Goal: Entertainment & Leisure: Consume media (video, audio)

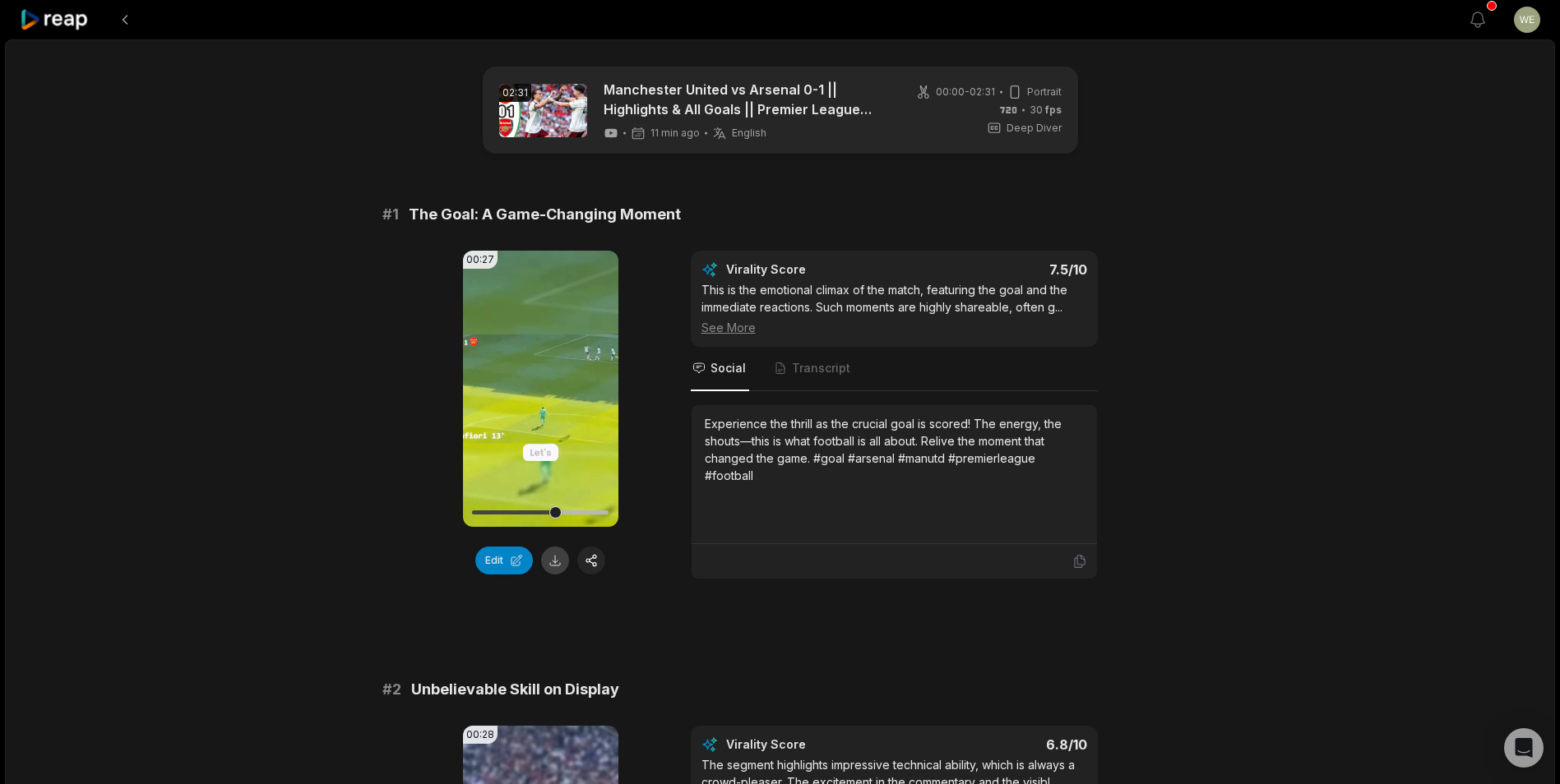
click at [552, 564] on button at bounding box center [555, 561] width 28 height 28
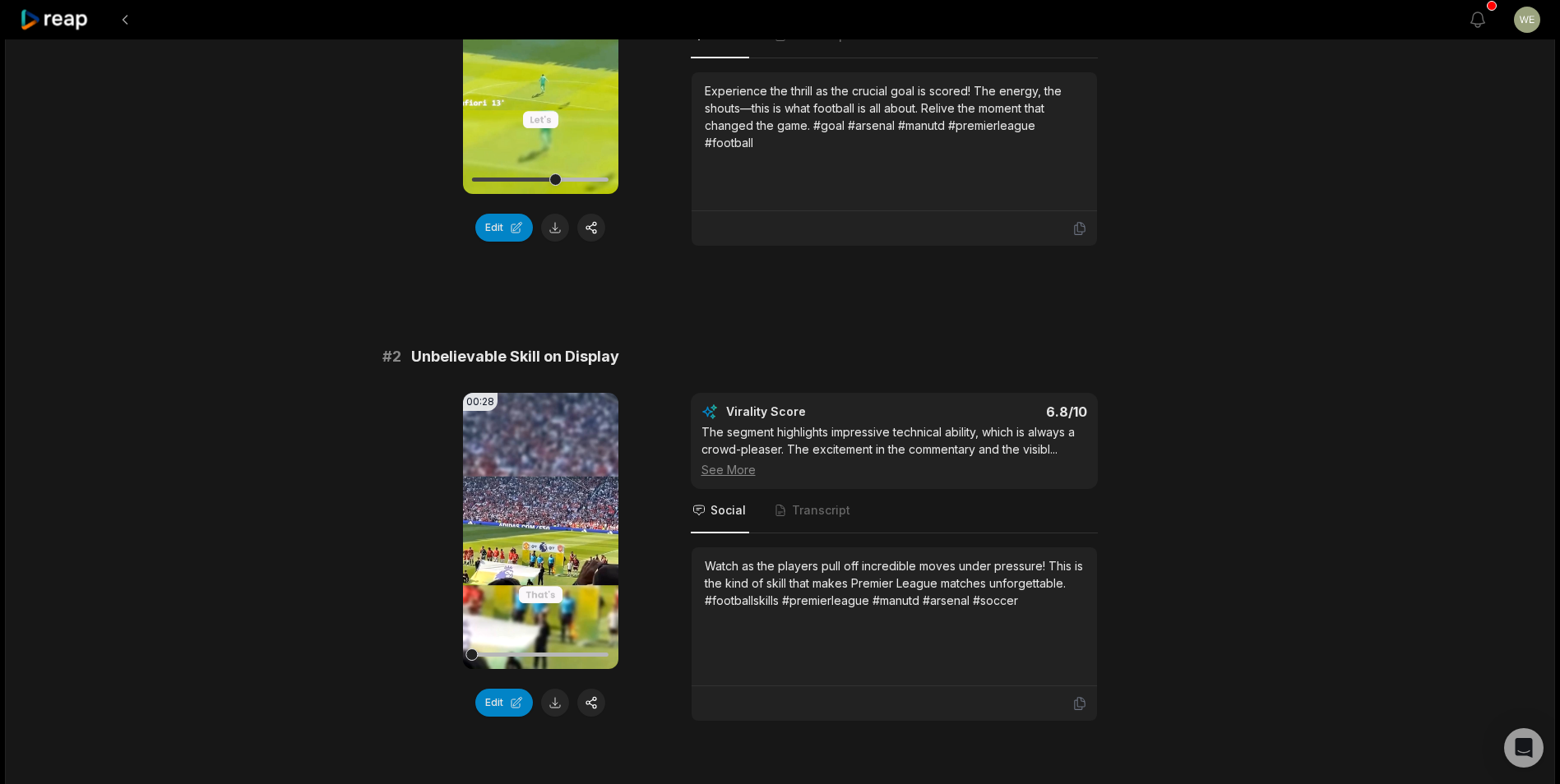
scroll to position [411, 0]
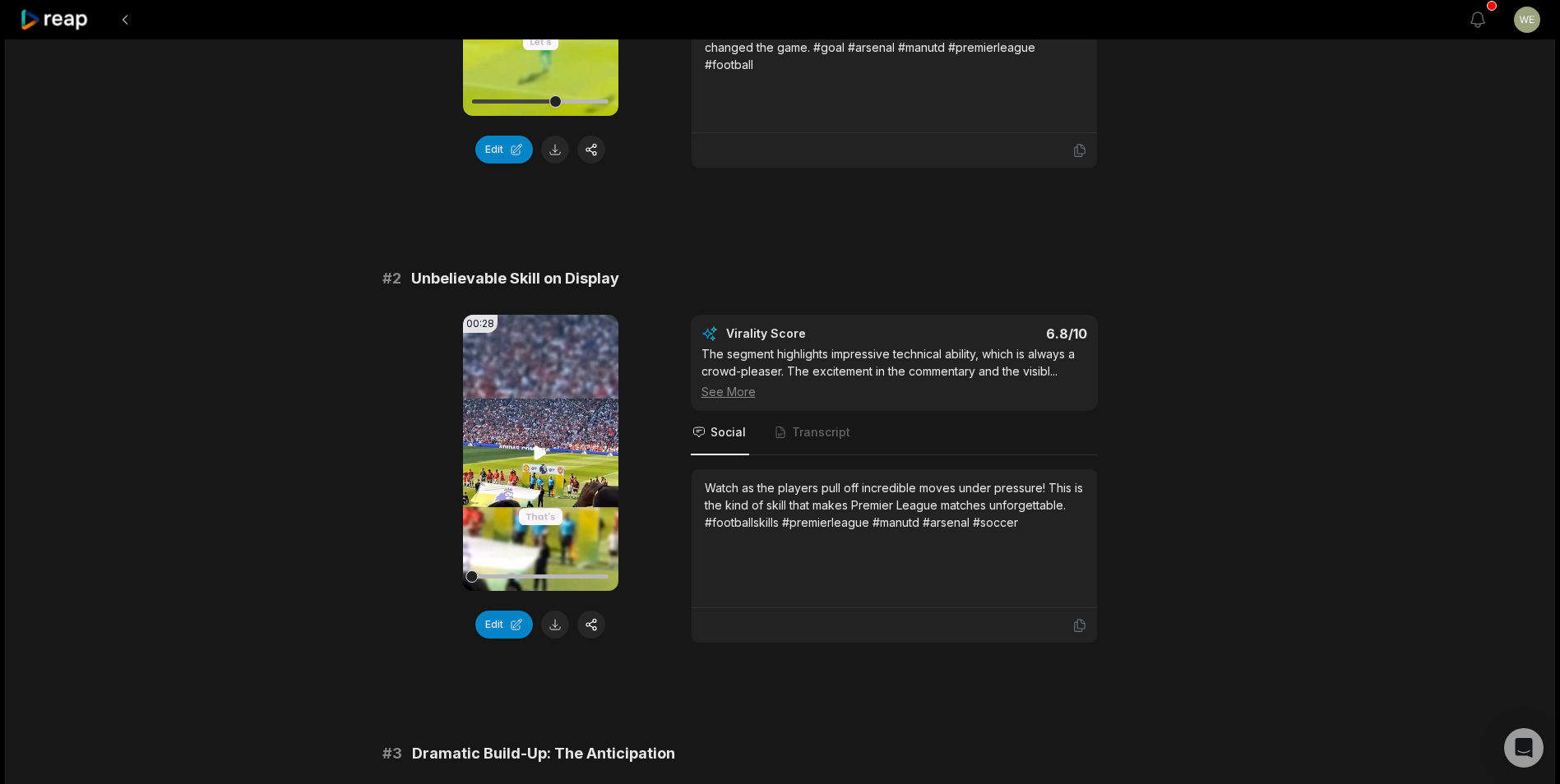
click at [534, 457] on icon at bounding box center [540, 452] width 12 height 14
drag, startPoint x: 543, startPoint y: 574, endPoint x: 563, endPoint y: 578, distance: 20.4
click at [545, 574] on div at bounding box center [539, 576] width 136 height 29
click at [573, 574] on div at bounding box center [539, 576] width 136 height 29
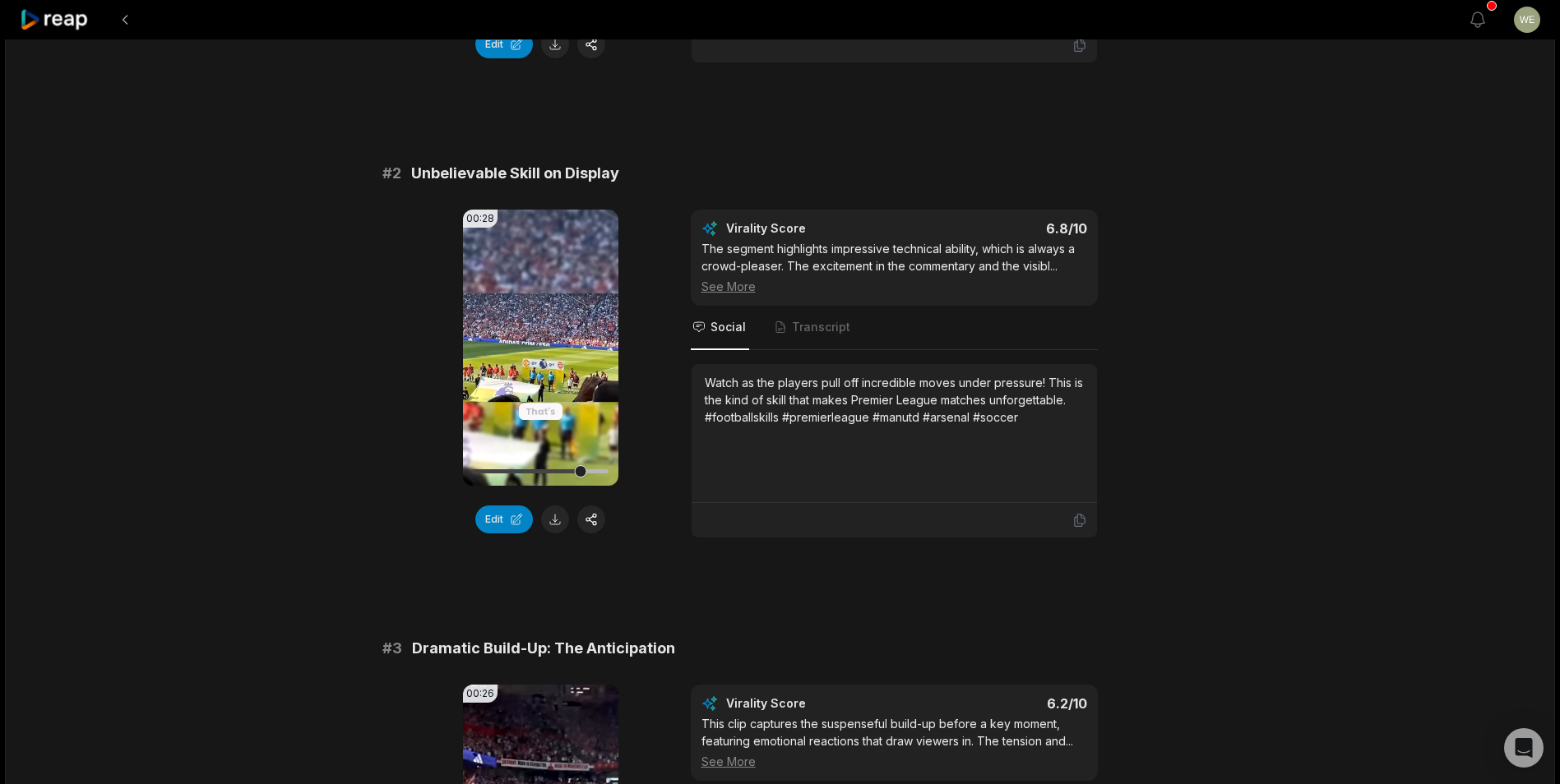
scroll to position [740, 0]
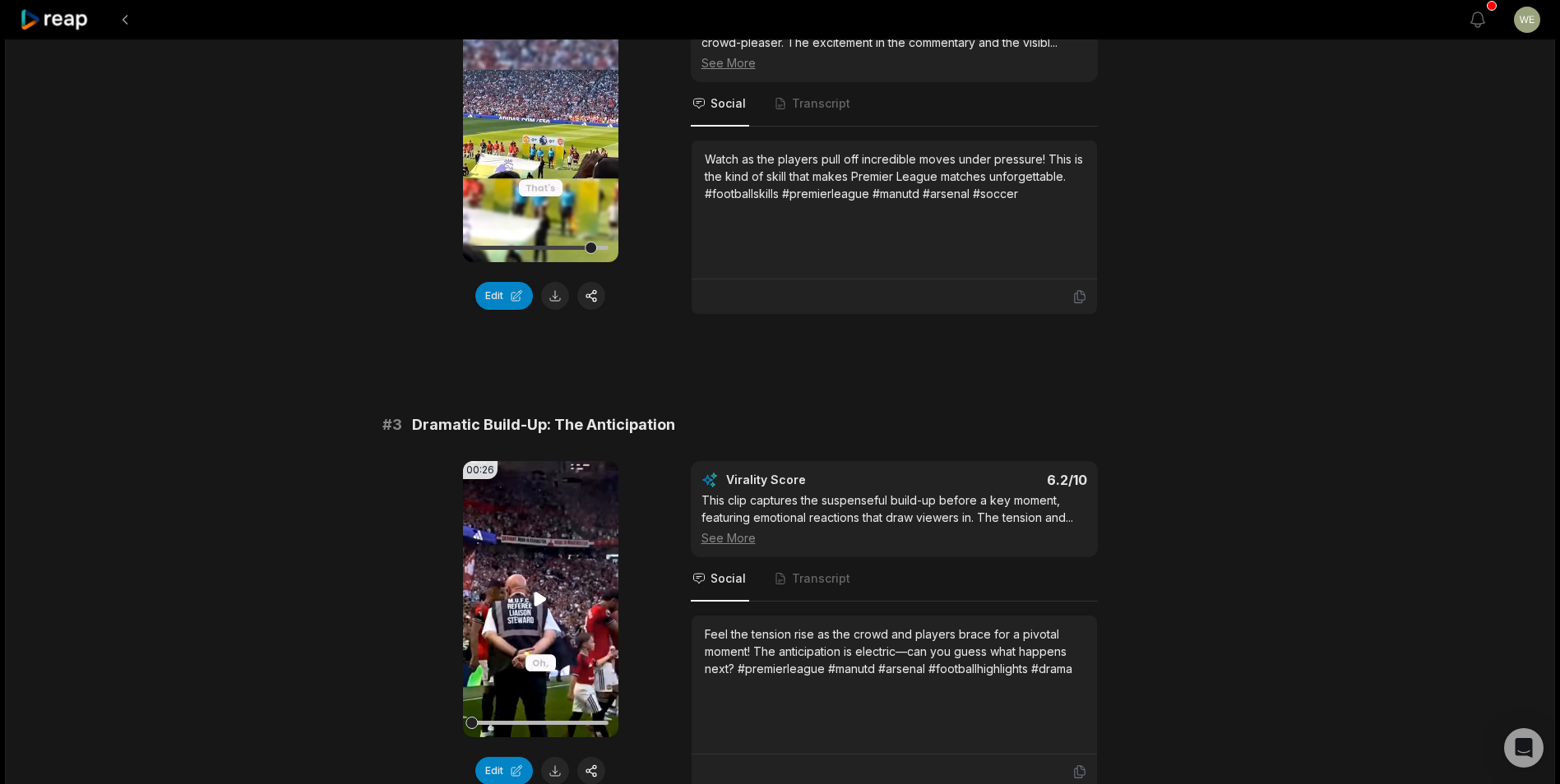
click at [533, 604] on icon at bounding box center [540, 599] width 20 height 20
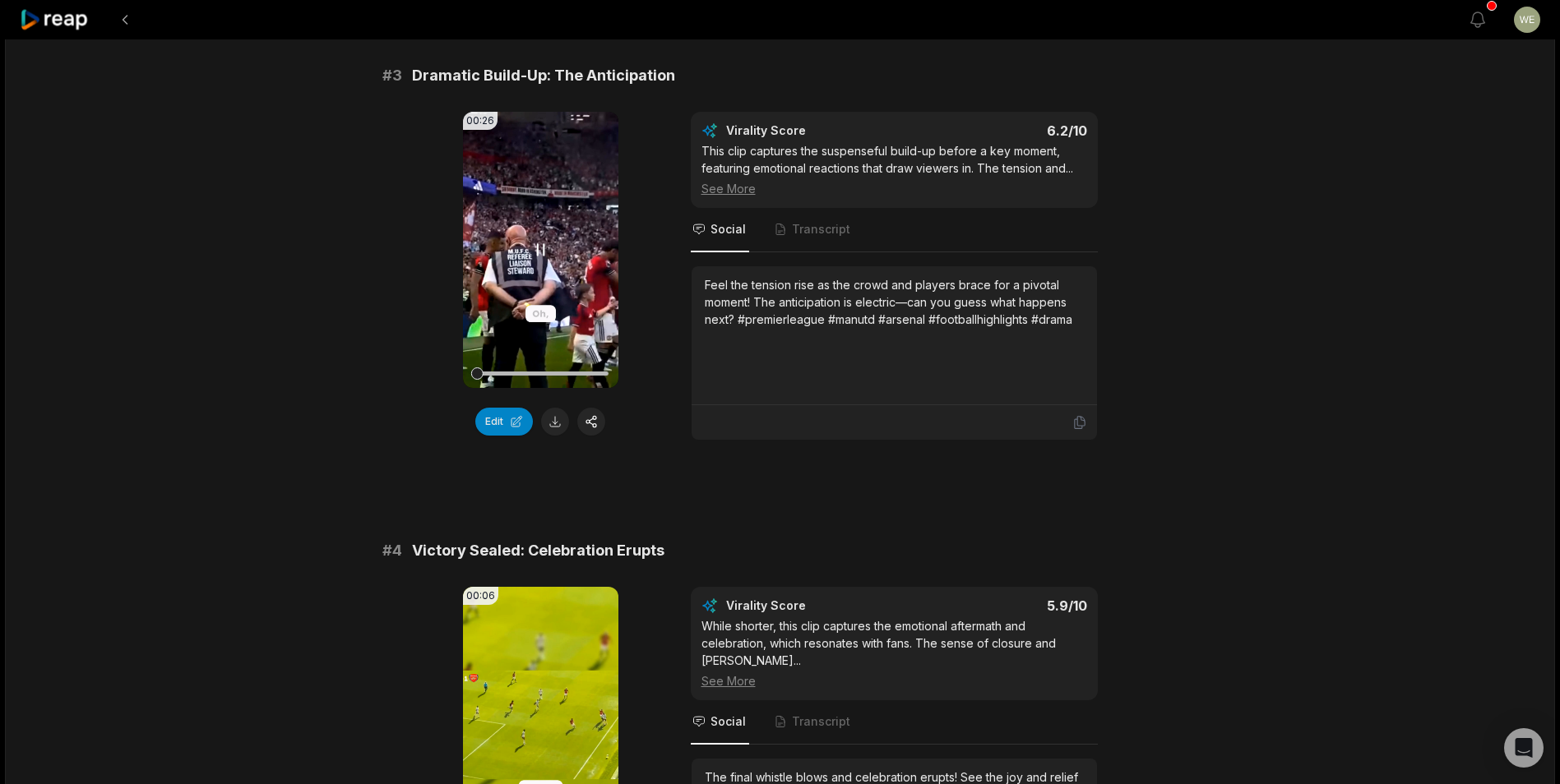
scroll to position [1233, 0]
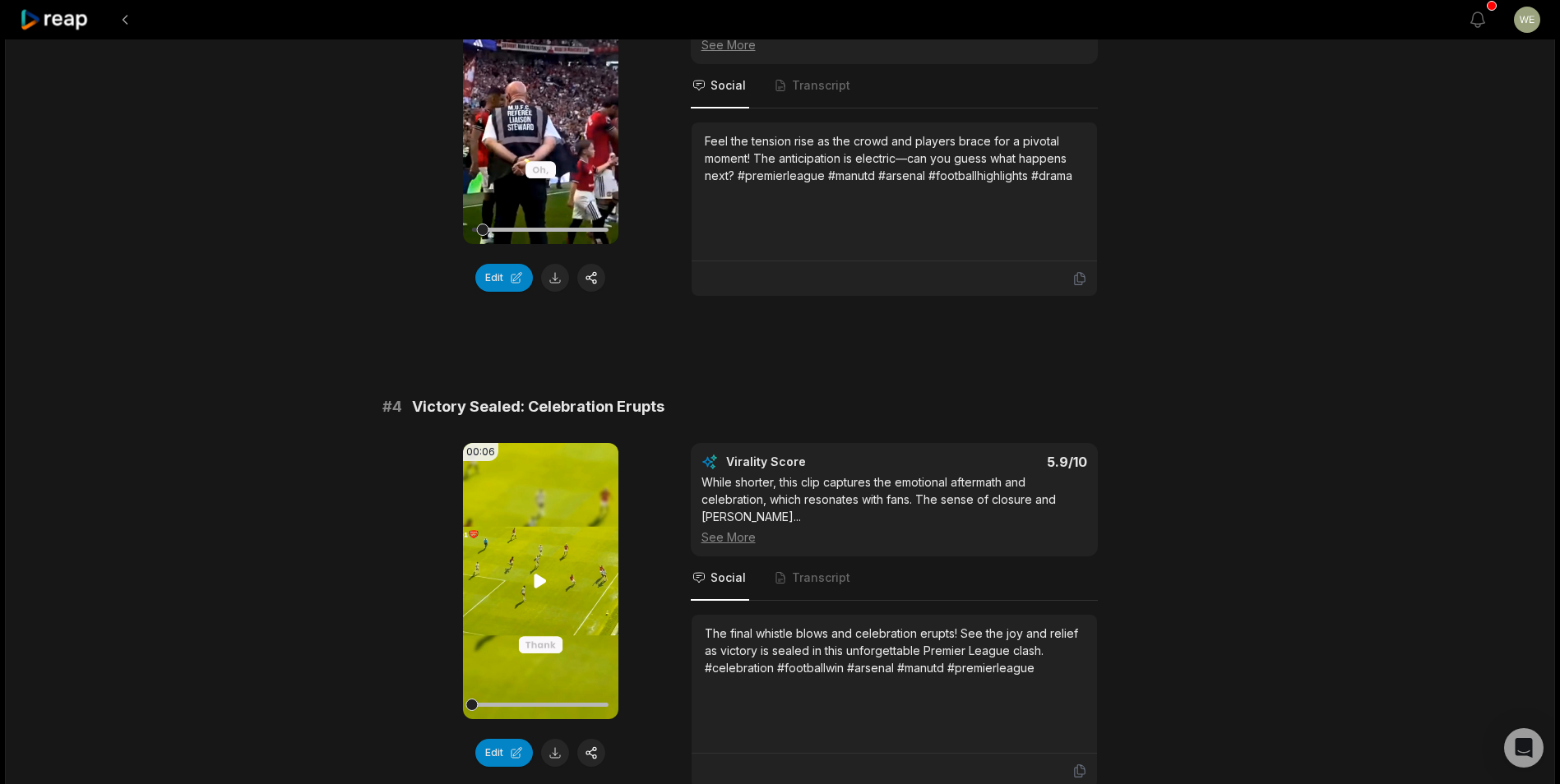
click at [538, 580] on icon at bounding box center [540, 581] width 12 height 14
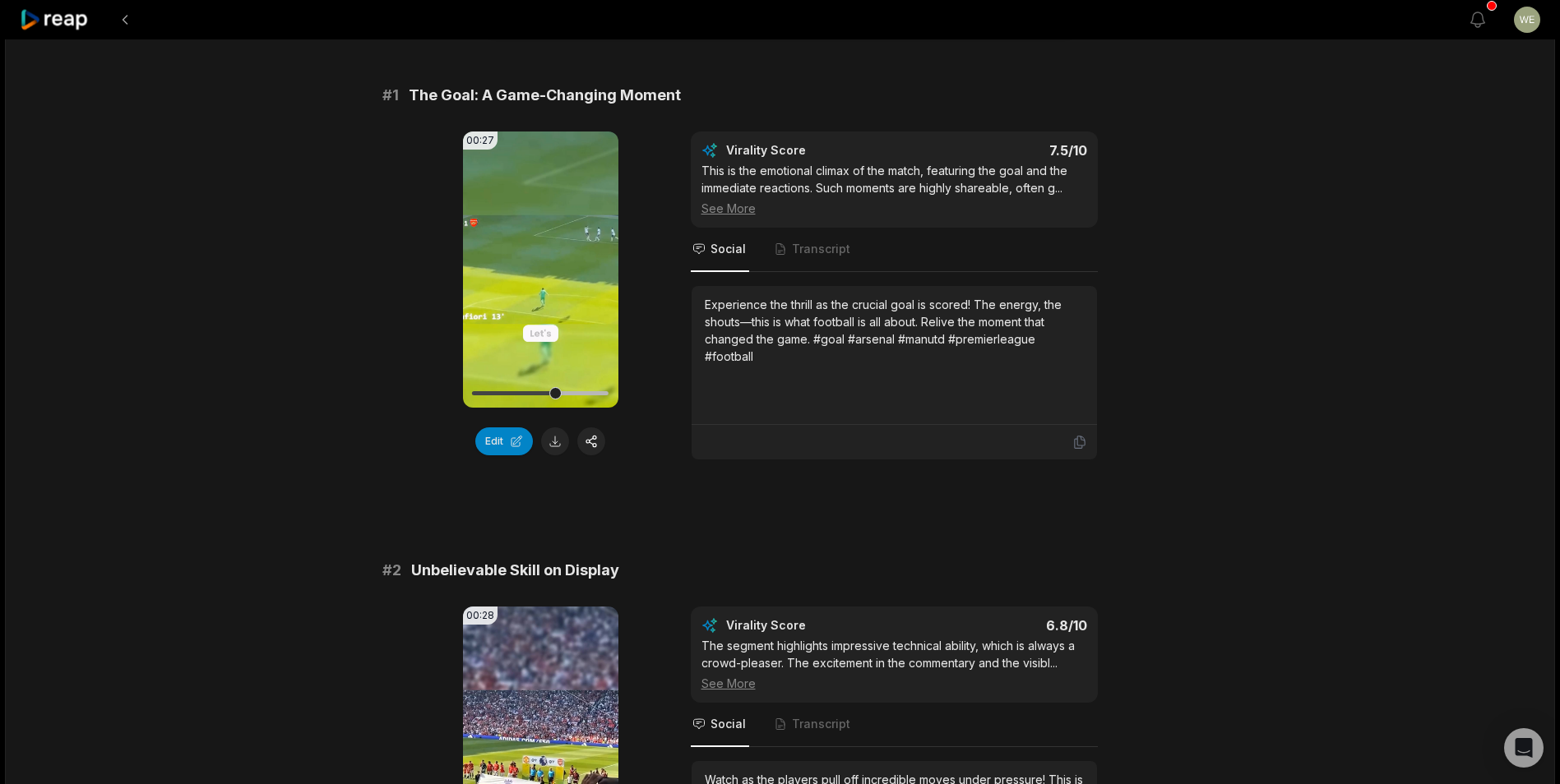
scroll to position [0, 0]
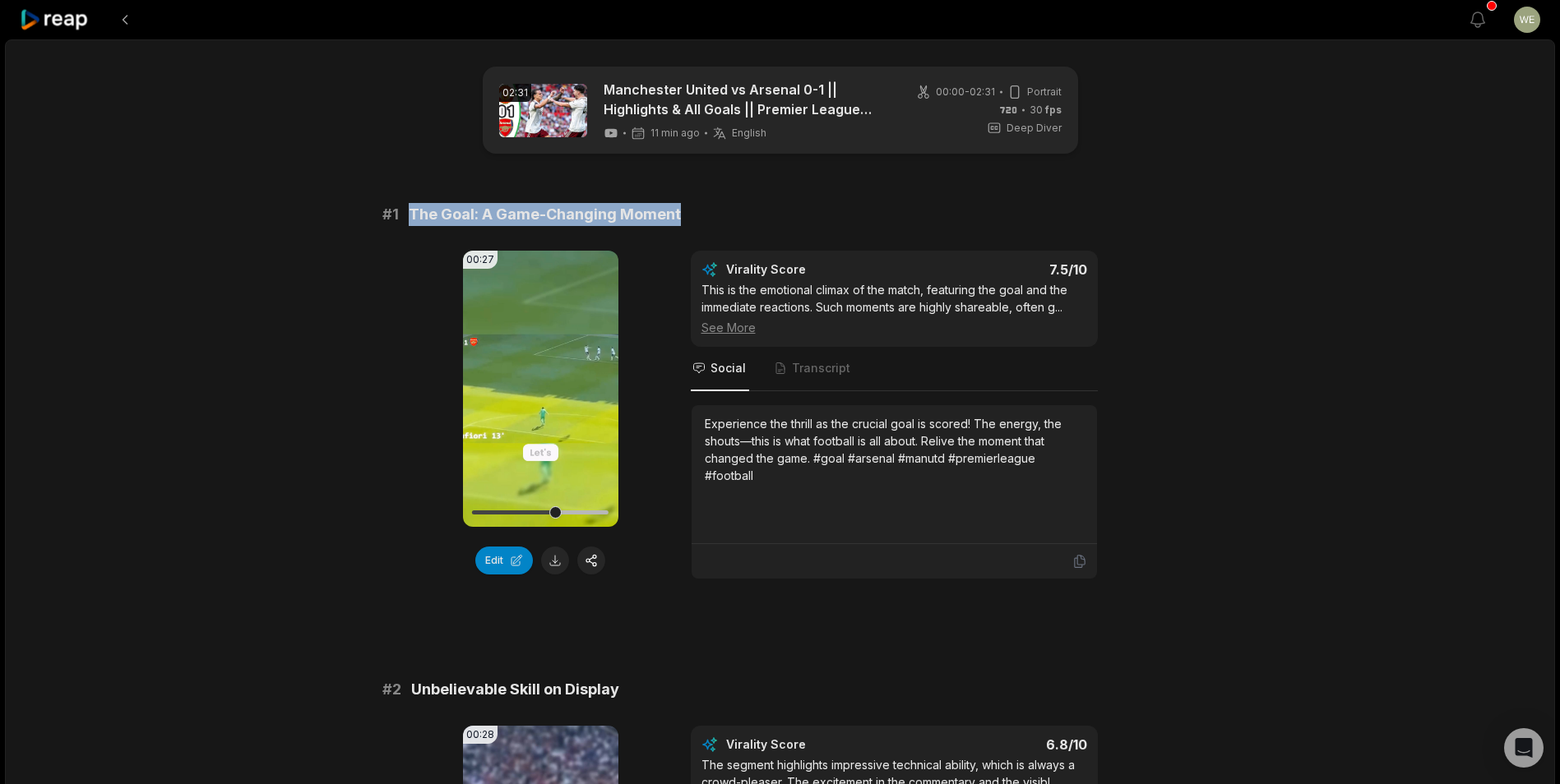
drag, startPoint x: 397, startPoint y: 208, endPoint x: 719, endPoint y: 219, distance: 322.2
click at [719, 219] on div "# 1 The Goal: A Game-Changing Moment" at bounding box center [780, 214] width 796 height 23
drag, startPoint x: 719, startPoint y: 219, endPoint x: 628, endPoint y: 220, distance: 91.0
copy div "The Goal: A Game-Changing Moment"
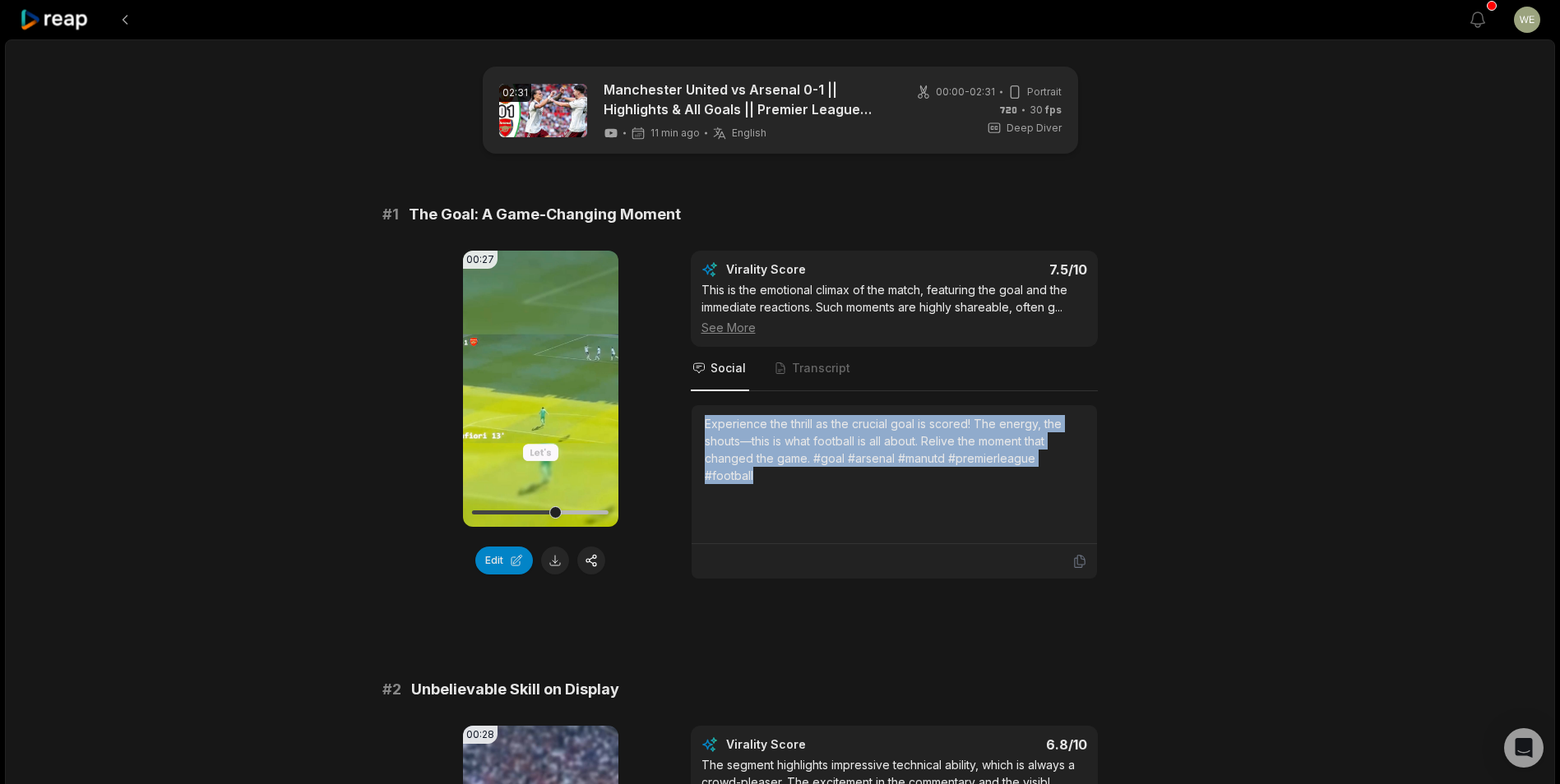
drag, startPoint x: 701, startPoint y: 419, endPoint x: 770, endPoint y: 487, distance: 96.9
click at [770, 487] on div "Experience the thrill as the crucial goal is scored! The energy, the shouts—thi…" at bounding box center [894, 475] width 406 height 139
drag, startPoint x: 770, startPoint y: 487, endPoint x: 730, endPoint y: 460, distance: 48.3
copy div "Experience the thrill as the crucial goal is scored! The energy, the shouts—thi…"
drag, startPoint x: 1524, startPoint y: 468, endPoint x: 777, endPoint y: 427, distance: 748.1
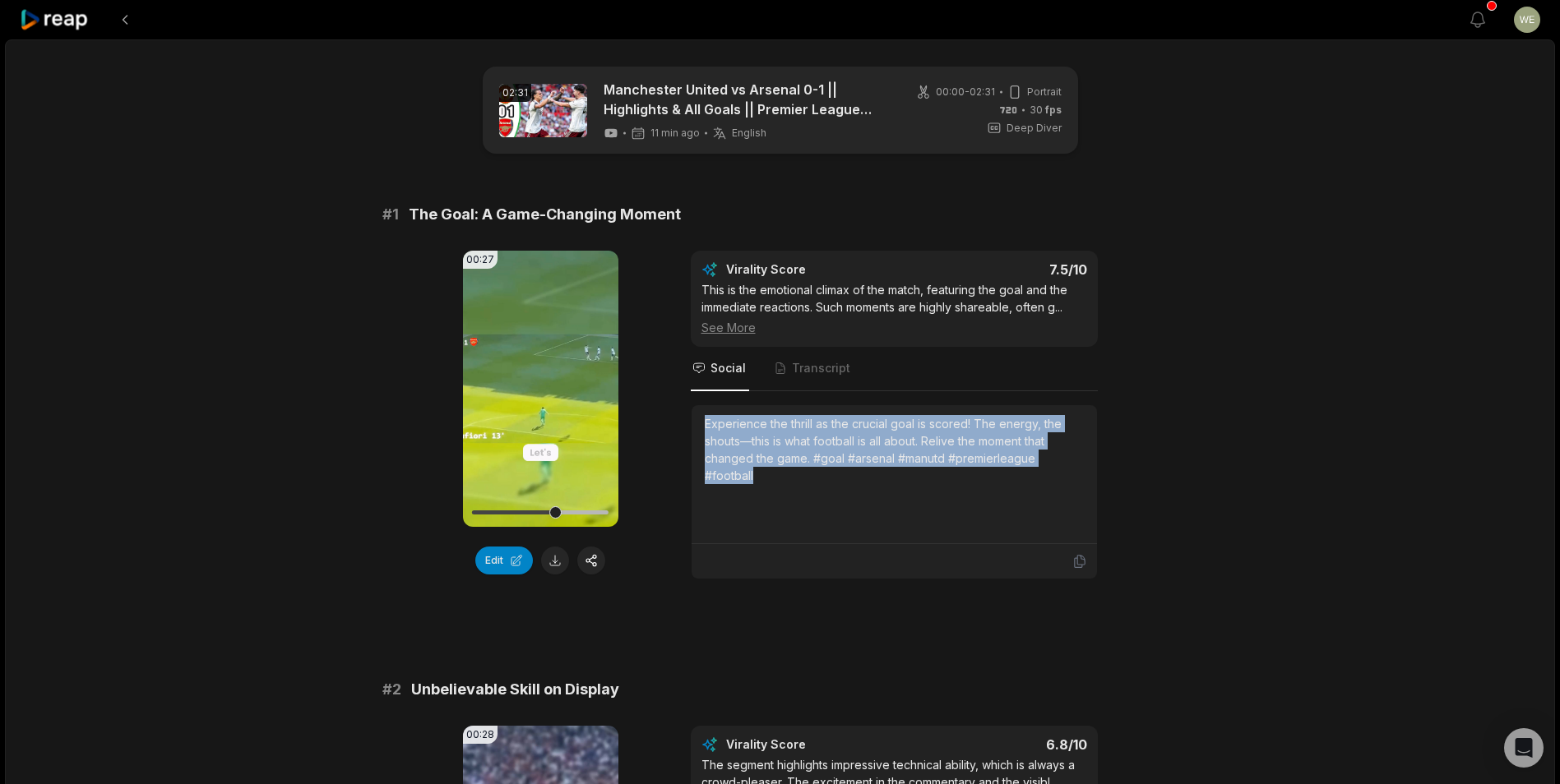
copy div "Experience the thrill as the crucial goal is scored! The energy, the shouts—thi…"
drag, startPoint x: 1495, startPoint y: 430, endPoint x: 775, endPoint y: 435, distance: 720.0
click at [766, 422] on div "Experience the thrill as the crucial goal is scored! The energy, the shouts—thi…" at bounding box center [894, 450] width 379 height 69
drag, startPoint x: 775, startPoint y: 478, endPoint x: 673, endPoint y: 413, distance: 121.0
click at [673, 413] on div "00:27 Your browser does not support mp4 format. Edit Virality Score 7.5 /10 Thi…" at bounding box center [780, 415] width 796 height 329
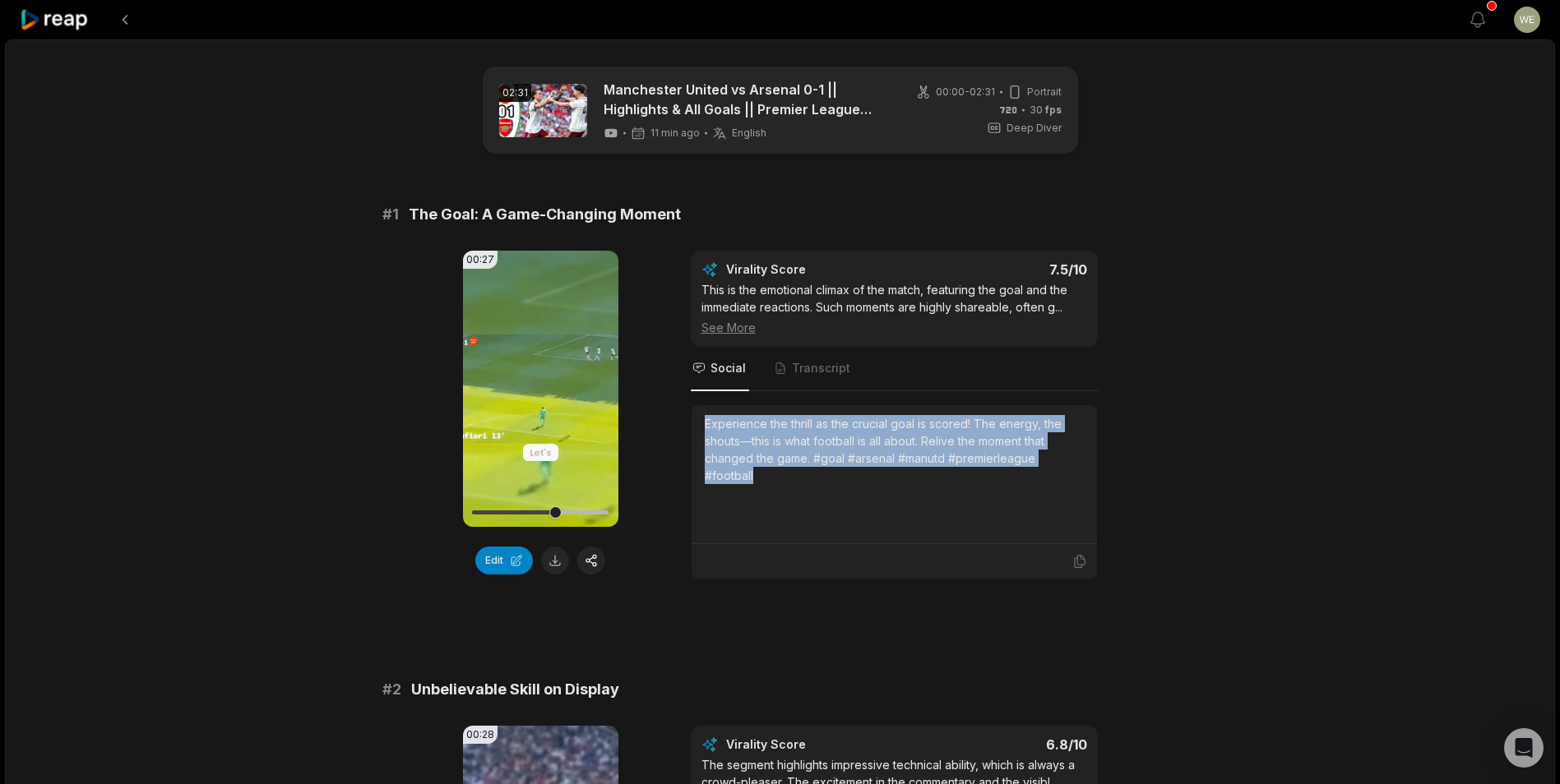
drag, startPoint x: 673, startPoint y: 413, endPoint x: 738, endPoint y: 428, distance: 66.7
copy div "Experience the thrill as the crucial goal is scored! The energy, the shouts—thi…"
click at [542, 378] on video "Your browser does not support mp4 format." at bounding box center [540, 389] width 155 height 276
click at [580, 322] on video "Your browser does not support mp4 format." at bounding box center [540, 389] width 155 height 276
copy div "Experience the thrill as the crucial goal is scored! The energy, the shouts—thi…"
